Goal: Navigation & Orientation: Find specific page/section

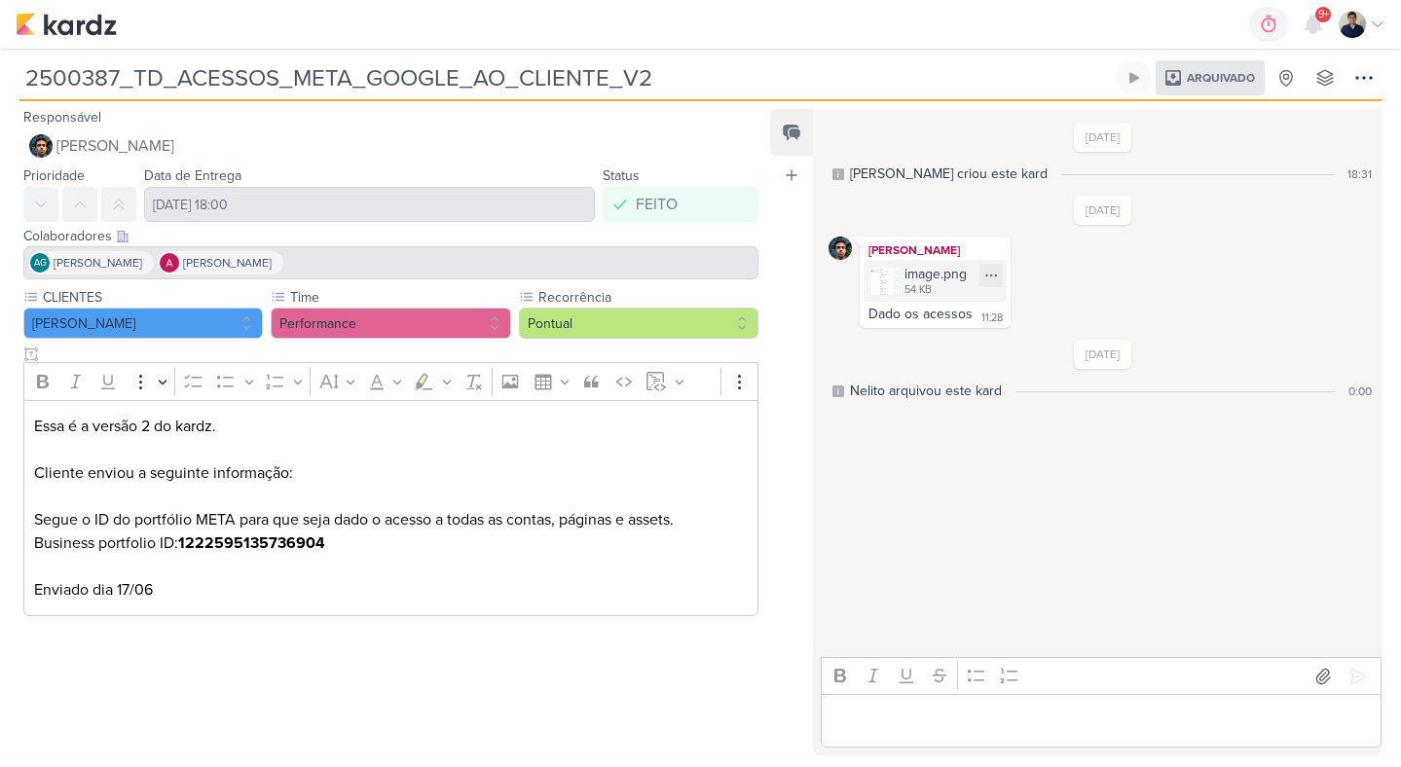
click at [900, 274] on div "image.png 54 KB" at bounding box center [935, 281] width 143 height 42
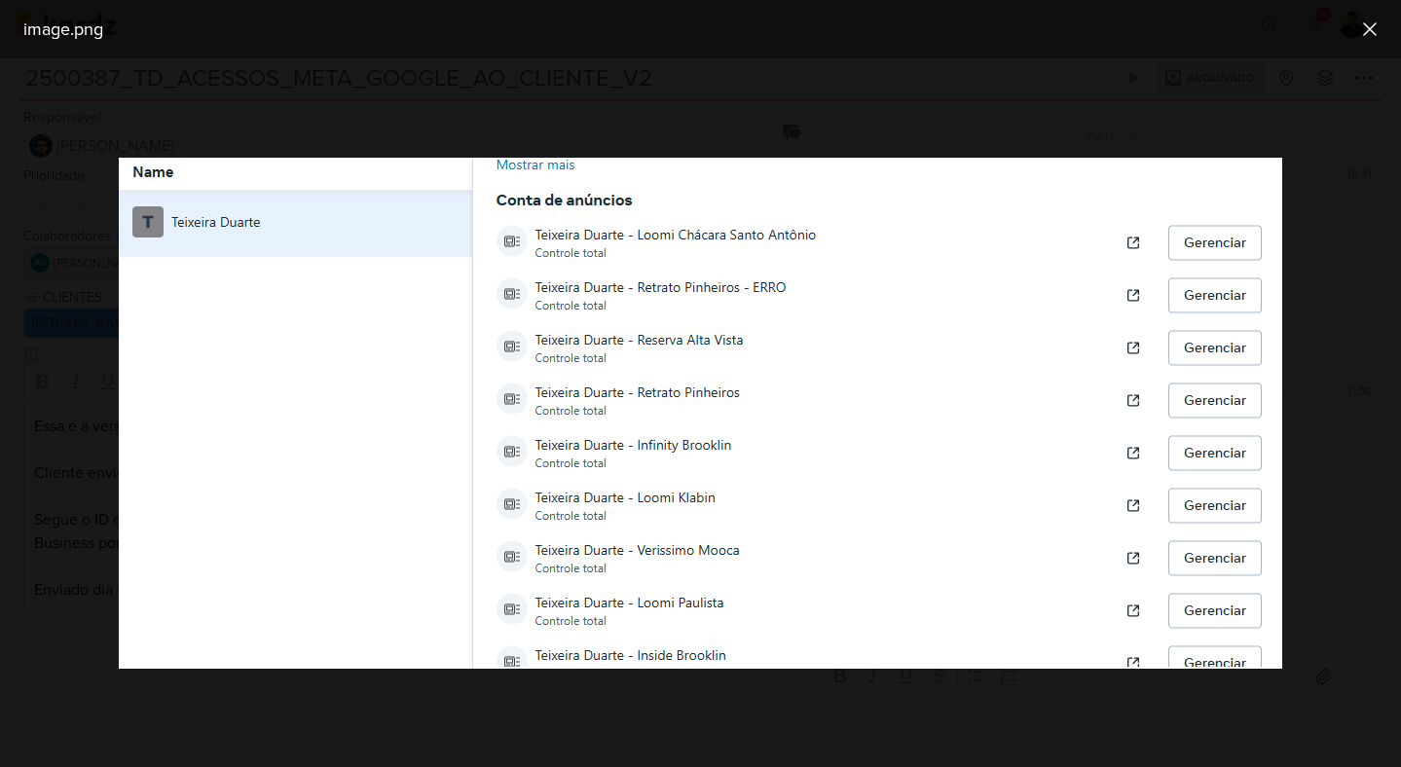
click at [934, 137] on div at bounding box center [700, 412] width 1401 height 709
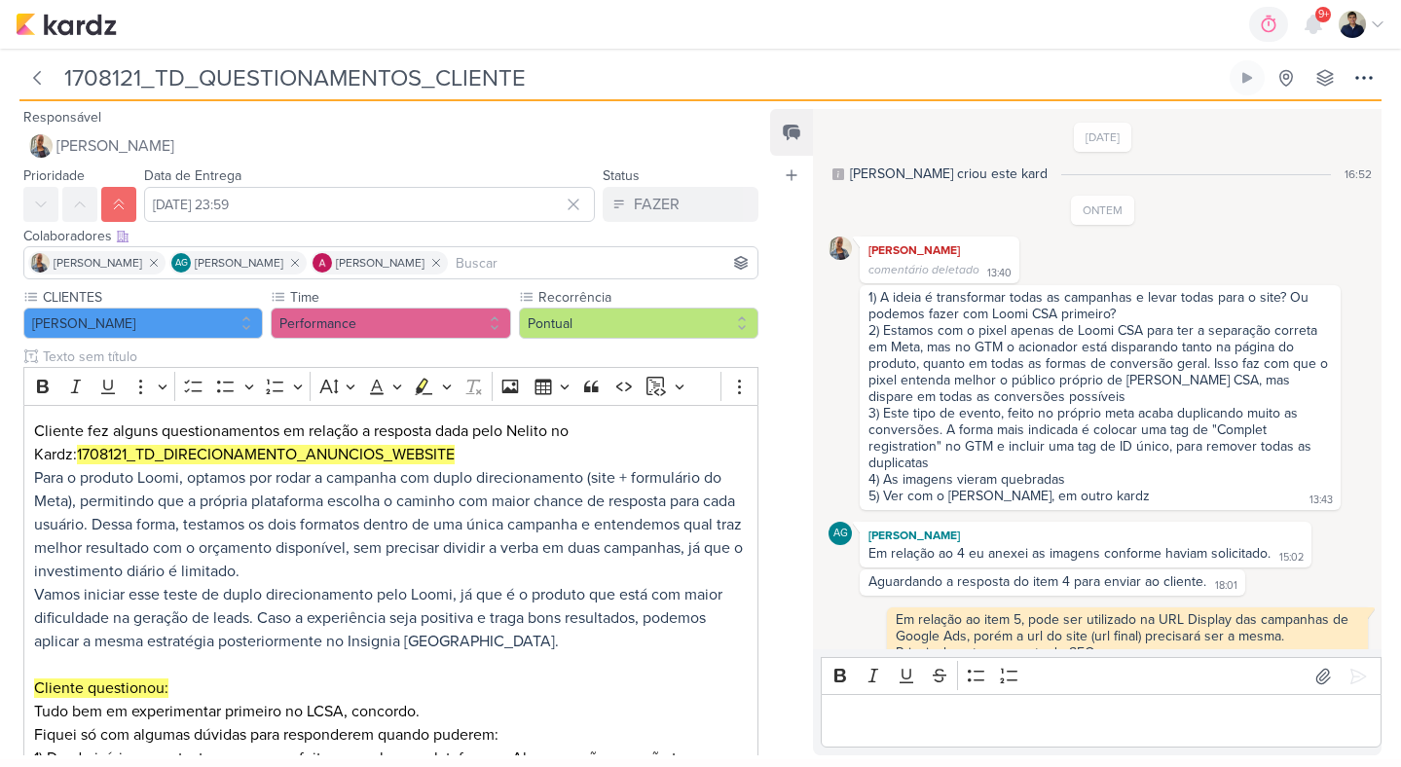
scroll to position [528, 0]
